Goal: Transaction & Acquisition: Purchase product/service

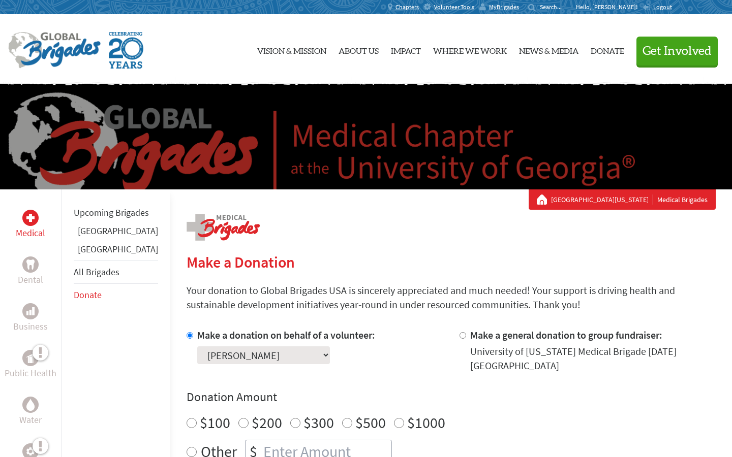
click at [93, 301] on link "Donate" at bounding box center [88, 295] width 28 height 12
click at [271, 337] on label "Make a donation on behalf of a volunteer:" at bounding box center [286, 335] width 178 height 13
click at [193, 337] on input "Make a donation on behalf of a volunteer:" at bounding box center [189, 335] width 7 height 7
radio input "true"
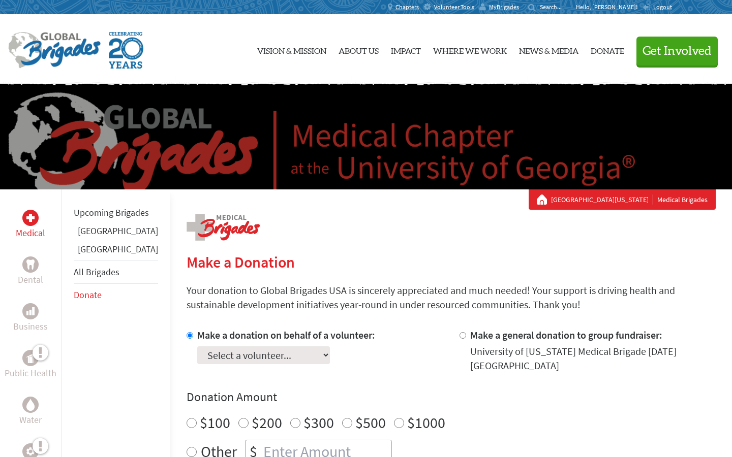
click at [272, 331] on label "Make a donation on behalf of a volunteer:" at bounding box center [286, 335] width 178 height 13
click at [193, 332] on input "Make a donation on behalf of a volunteer:" at bounding box center [189, 335] width 7 height 7
click at [260, 361] on select "Select a volunteer... Adam Jordan Bella Finta Brigitte McNulty Caitlin Bossle C…" at bounding box center [263, 355] width 133 height 18
select select "907C2692-67E3-11F0-B8AC-42010A400003"
click at [197, 346] on select "Select a volunteer... Adam Jordan Bella Finta Brigitte McNulty Caitlin Bossle C…" at bounding box center [263, 355] width 133 height 18
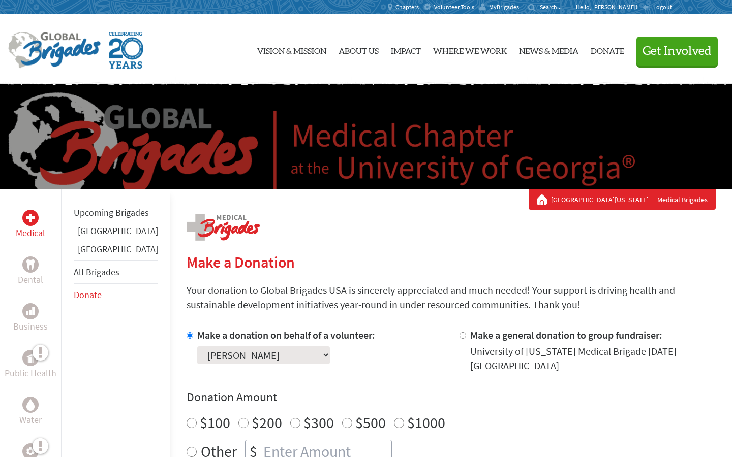
click at [27, 218] on img at bounding box center [30, 218] width 8 height 8
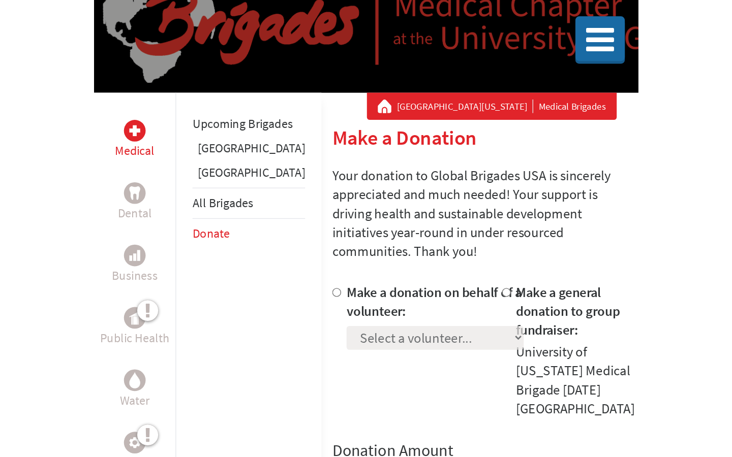
scroll to position [120, 0]
